Goal: Task Accomplishment & Management: Manage account settings

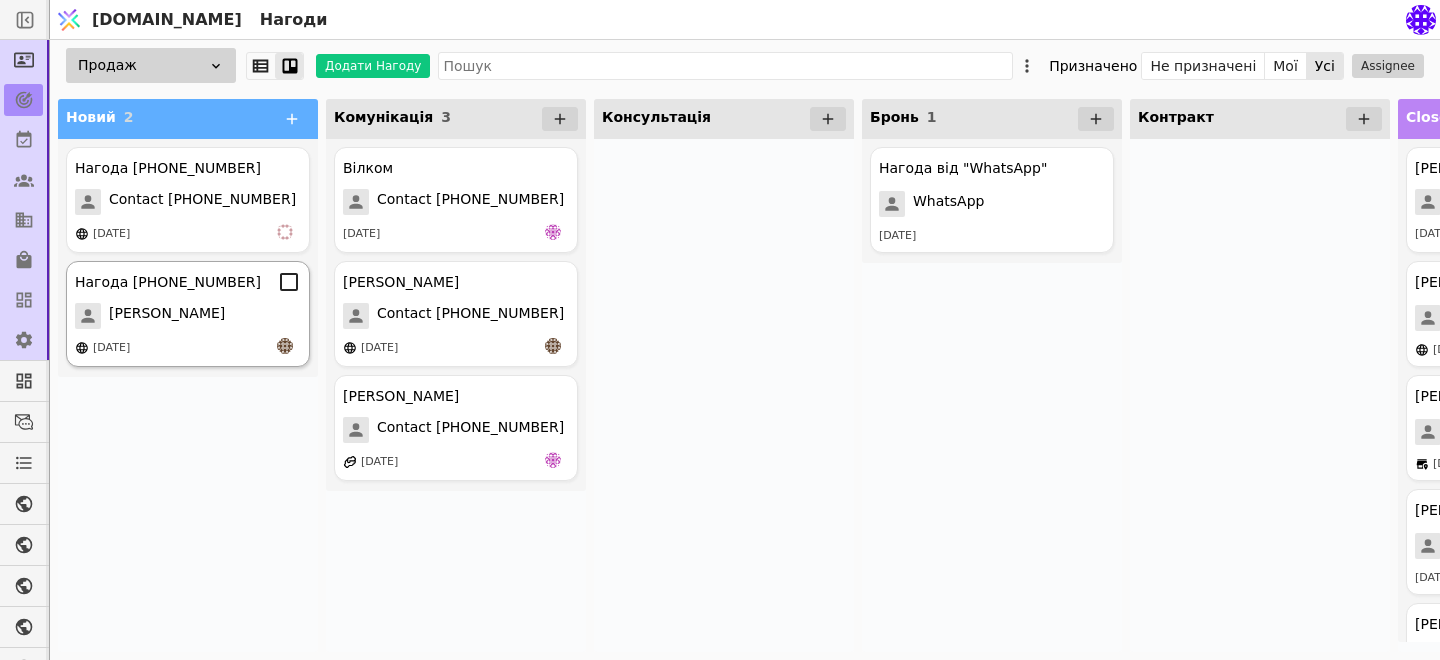
click at [170, 309] on span "[PERSON_NAME]" at bounding box center [167, 316] width 116 height 26
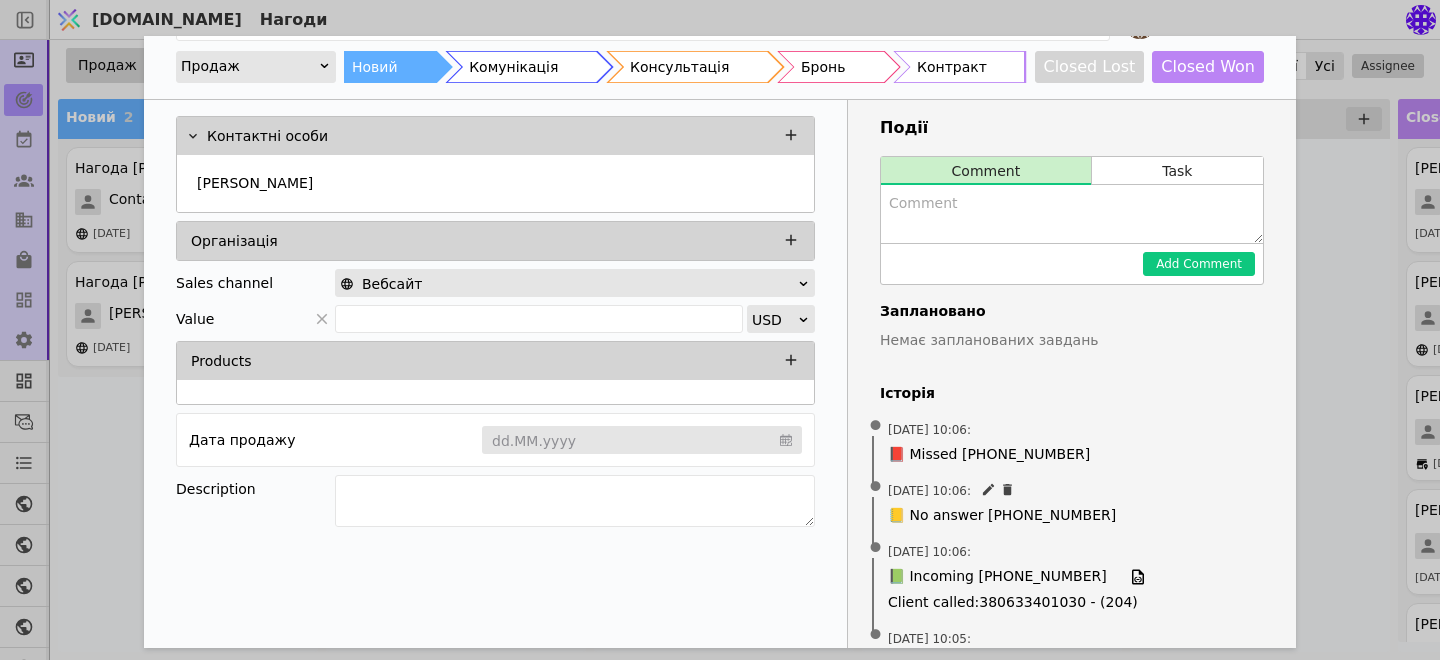
scroll to position [103, 0]
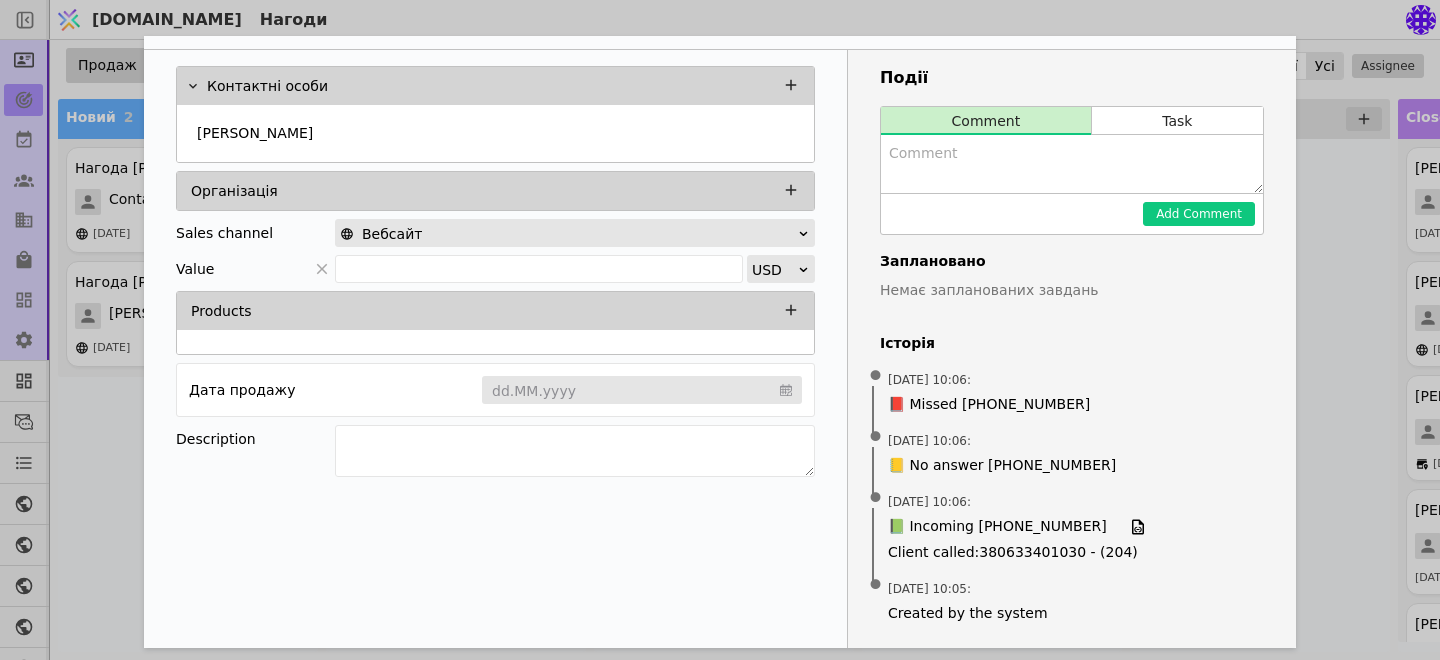
click at [1355, 421] on div "Нагода [PHONE_NUMBER] Продаж Новий Комунікація Консультація Бронь Контракт Clos…" at bounding box center [720, 330] width 1440 height 660
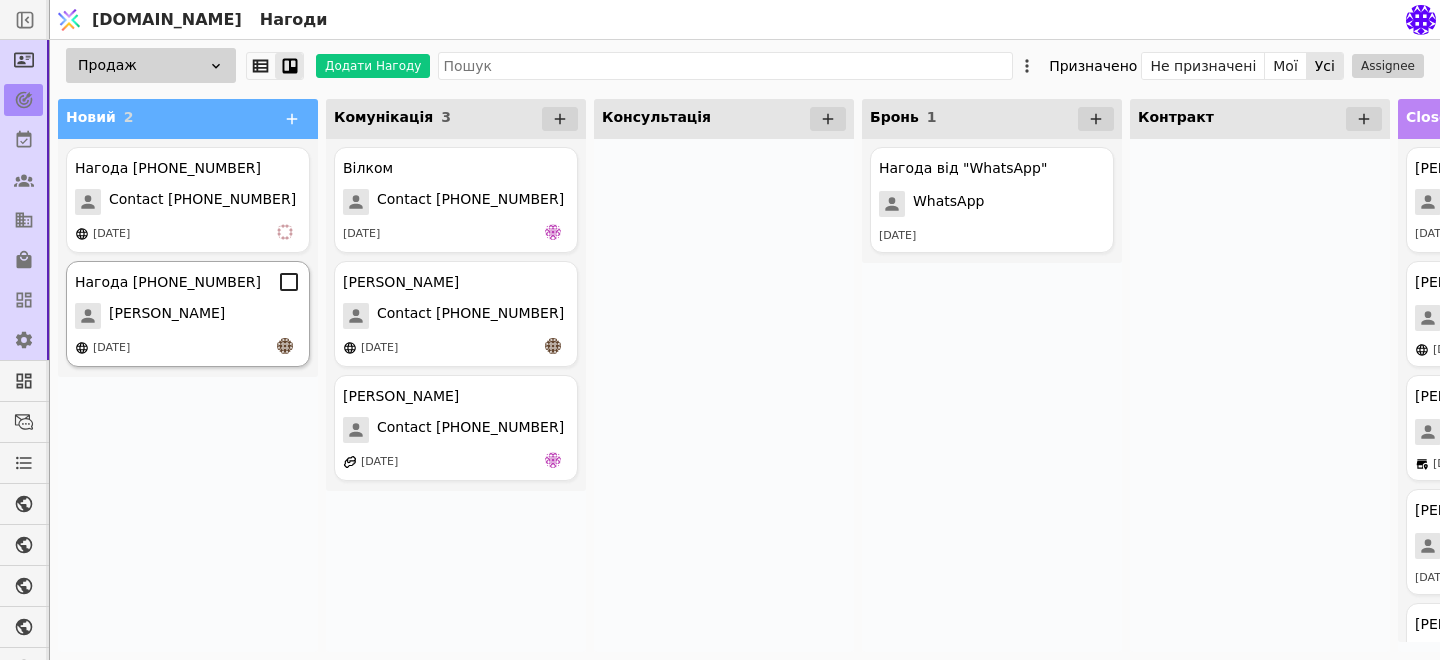
click at [225, 308] on span "[PERSON_NAME]" at bounding box center [167, 316] width 116 height 26
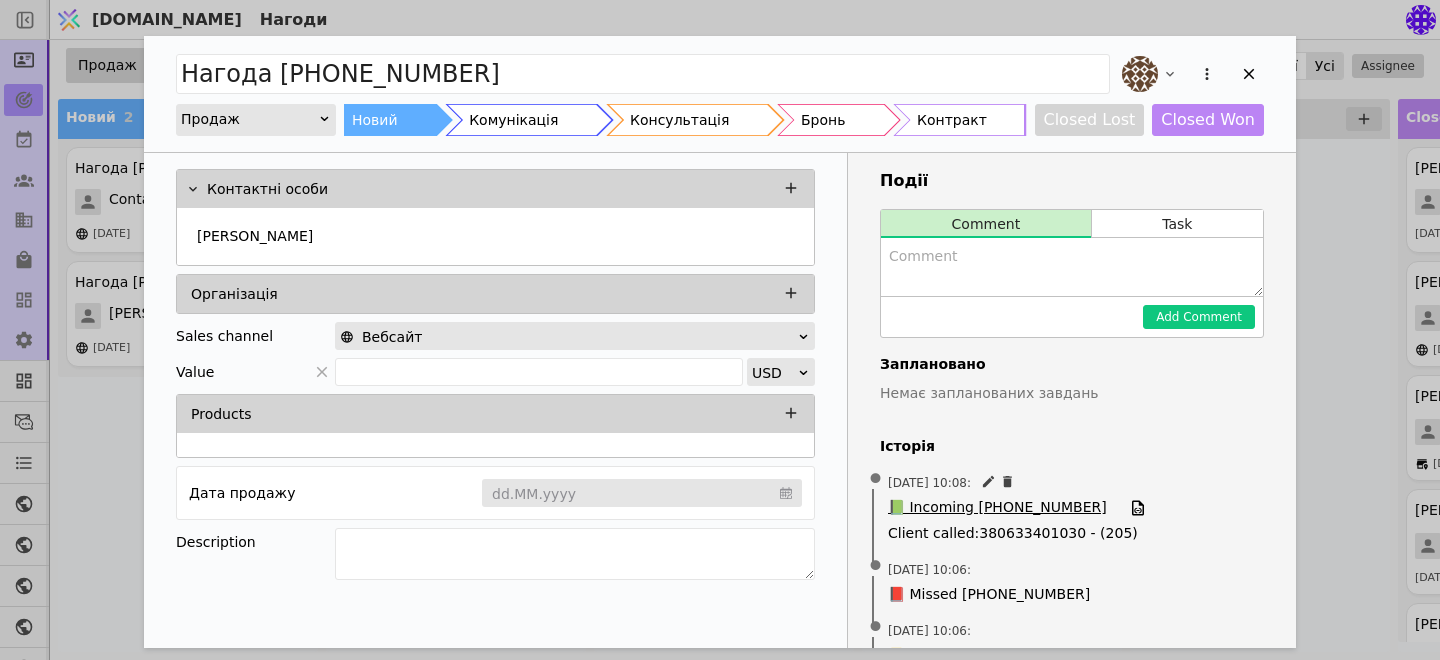
click at [1044, 507] on span "📗 Incoming [PHONE_NUMBER]" at bounding box center [997, 508] width 219 height 22
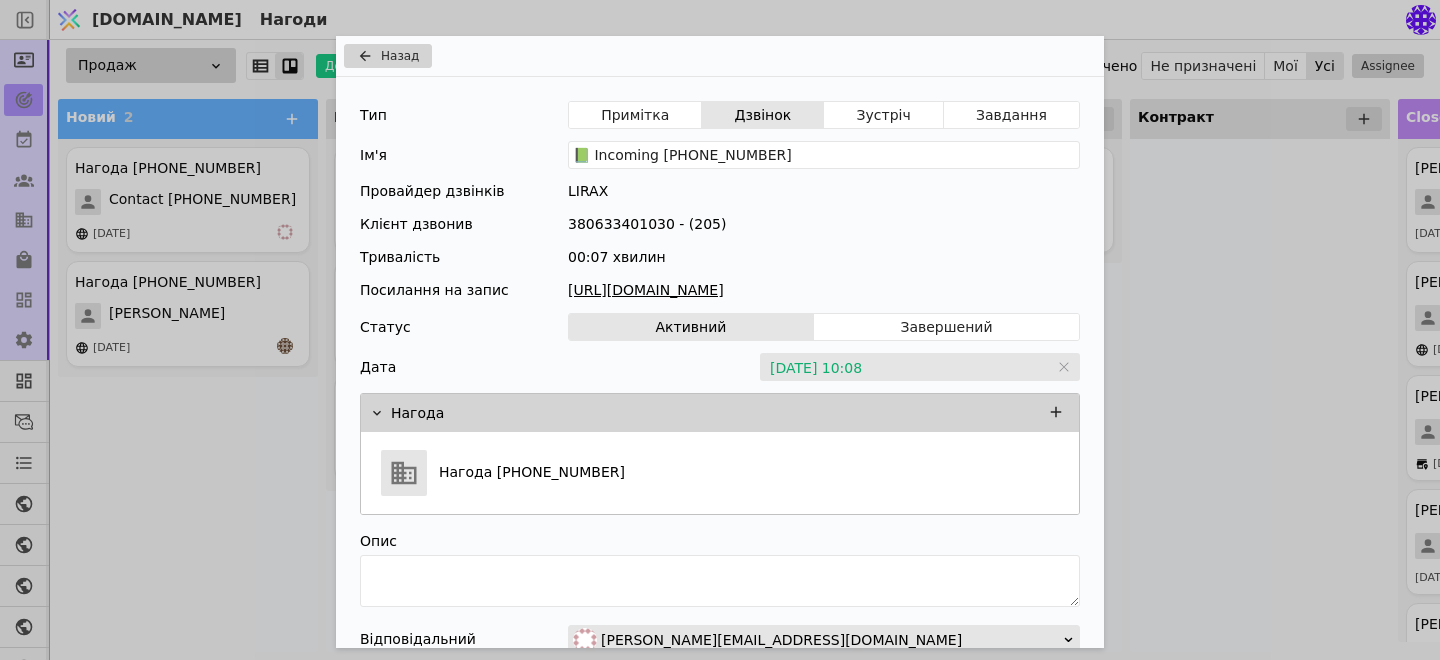
click at [856, 285] on link "[URL][DOMAIN_NAME]" at bounding box center [824, 290] width 512 height 21
click at [1236, 336] on div "Назад Тип Примітка Дзвінок Зустріч Завдання Ім'я 📗 Incoming [PHONE_NUMBER] Пров…" at bounding box center [720, 330] width 1440 height 660
